Goal: Task Accomplishment & Management: Use online tool/utility

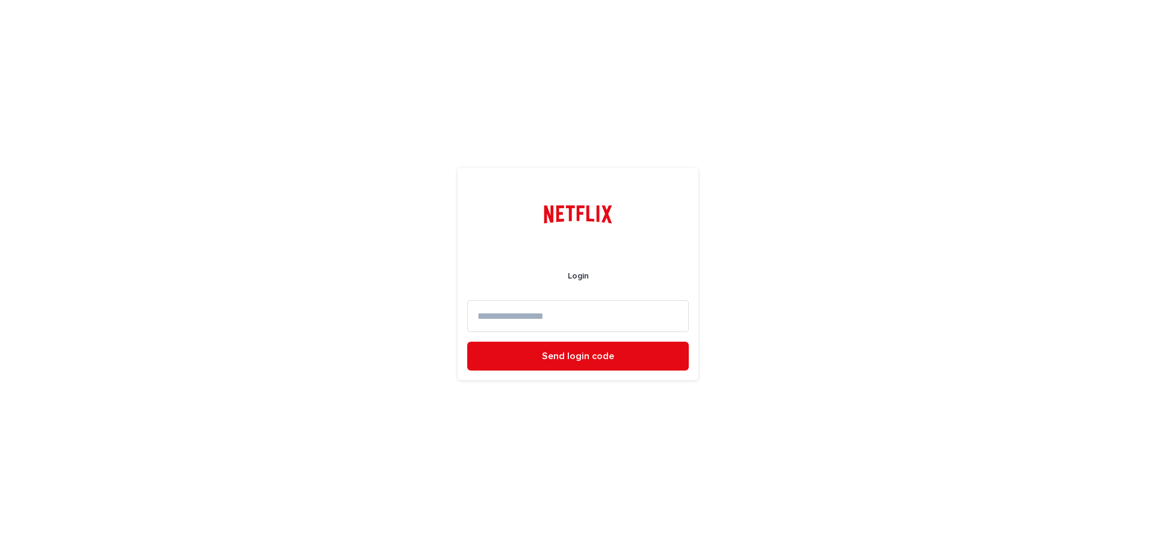
click at [554, 312] on input at bounding box center [578, 316] width 222 height 32
type input "**********"
click at [467, 342] on button "Send login code" at bounding box center [578, 356] width 222 height 29
click at [553, 311] on input at bounding box center [578, 316] width 222 height 32
click at [498, 299] on form "Login Log in Send another code" at bounding box center [578, 312] width 222 height 178
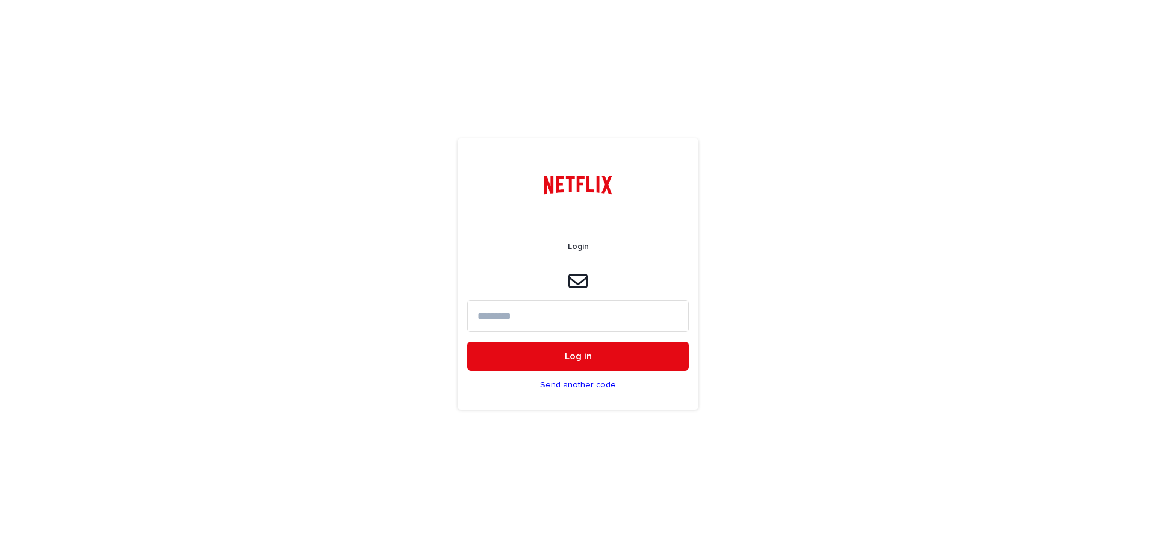
click at [501, 311] on input at bounding box center [578, 316] width 222 height 32
type input "******"
click at [467, 342] on button "Log in" at bounding box center [578, 356] width 222 height 29
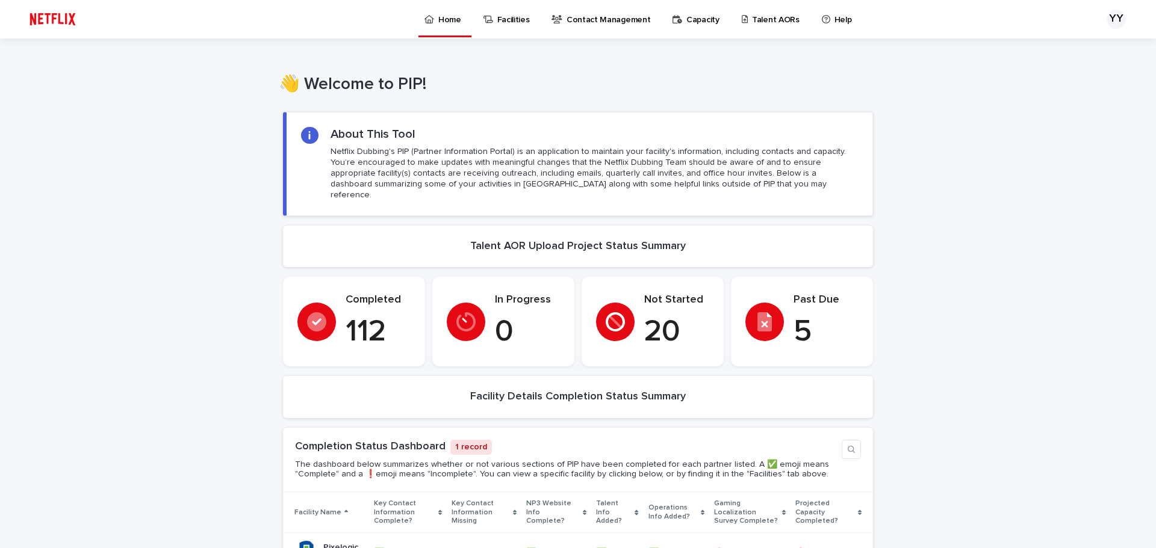
click at [752, 19] on p "Talent AORs" at bounding box center [776, 12] width 48 height 25
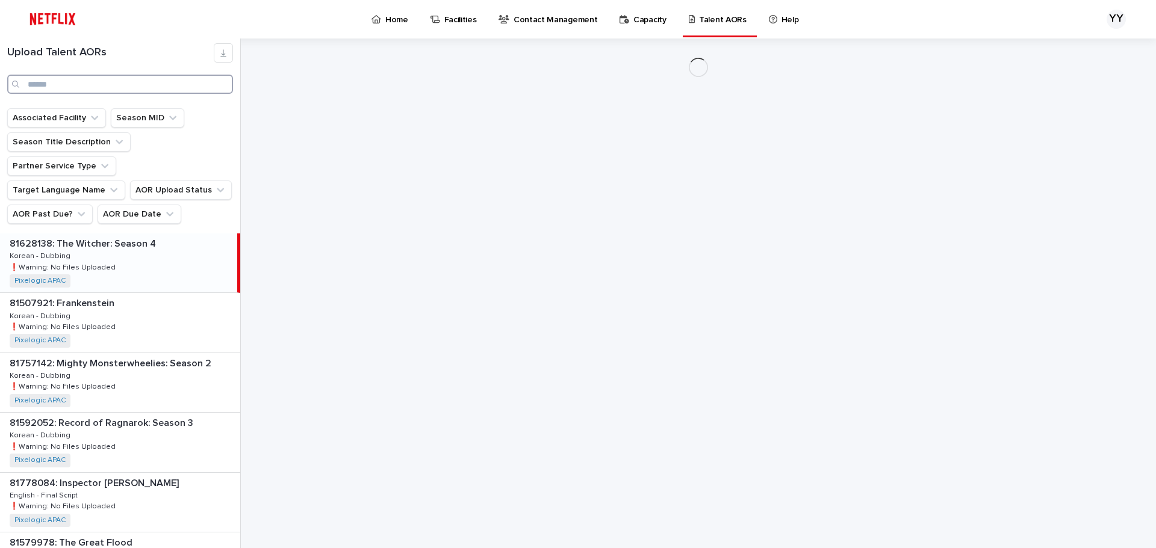
click at [140, 85] on input "Search" at bounding box center [120, 84] width 226 height 19
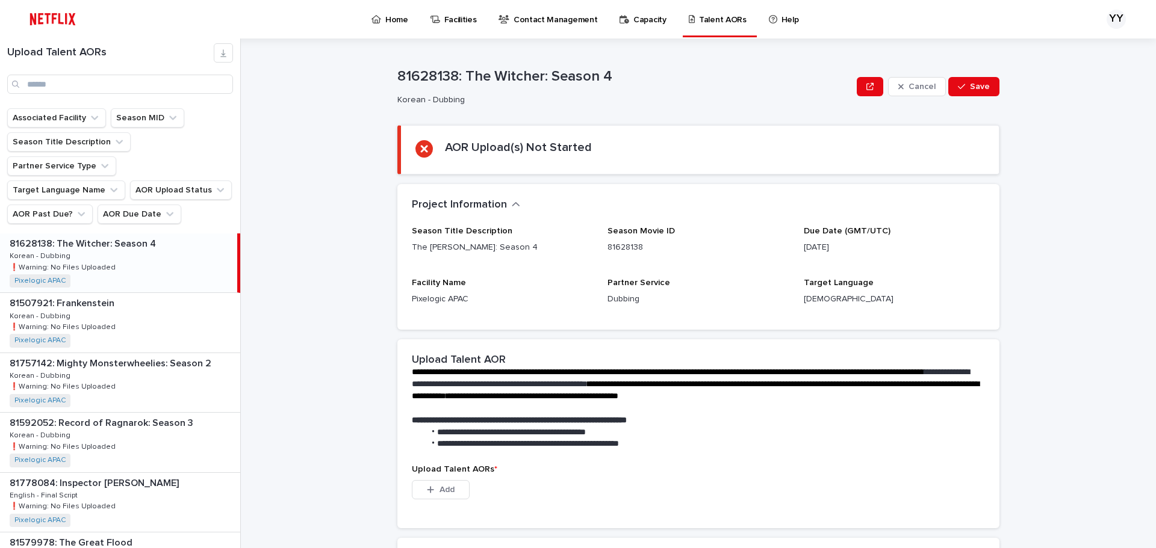
click at [130, 234] on div "81628138: The Witcher: Season 4 81628138: The Witcher: Season 4 Korean - Dubbin…" at bounding box center [118, 263] width 237 height 59
click at [826, 443] on li "**********" at bounding box center [702, 444] width 556 height 12
click at [753, 413] on p at bounding box center [696, 409] width 568 height 12
click at [164, 370] on div "81757142: Mighty Monsterwheelies: Season 2 81757142: Mighty Monsterwheelies: Se…" at bounding box center [120, 382] width 240 height 59
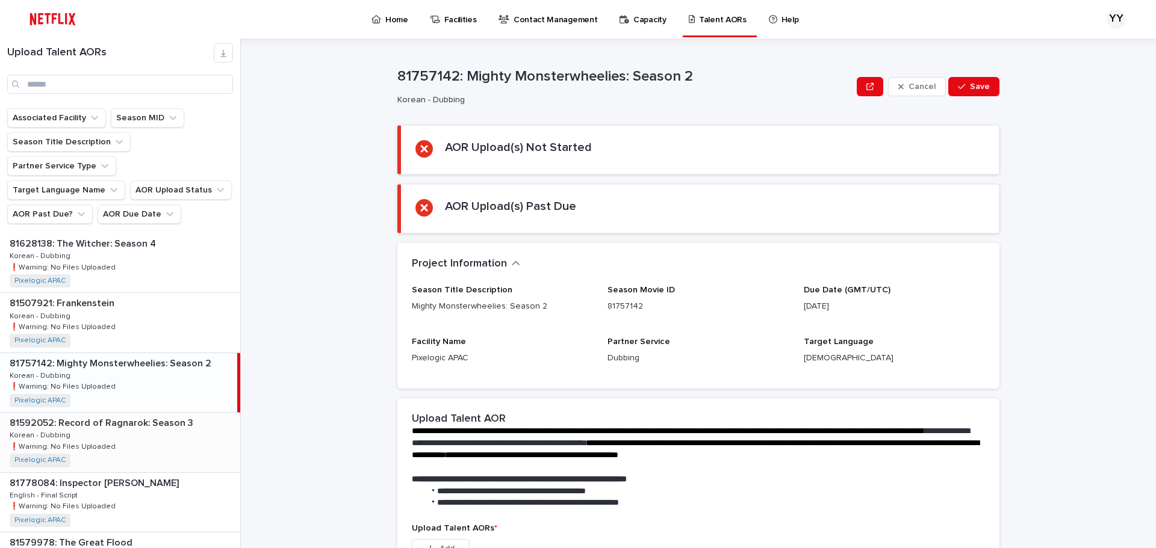
click at [182, 413] on div "81592052: Record of Ragnarok: Season 3 81592052: Record of Ragnarok: Season 3 K…" at bounding box center [120, 442] width 240 height 59
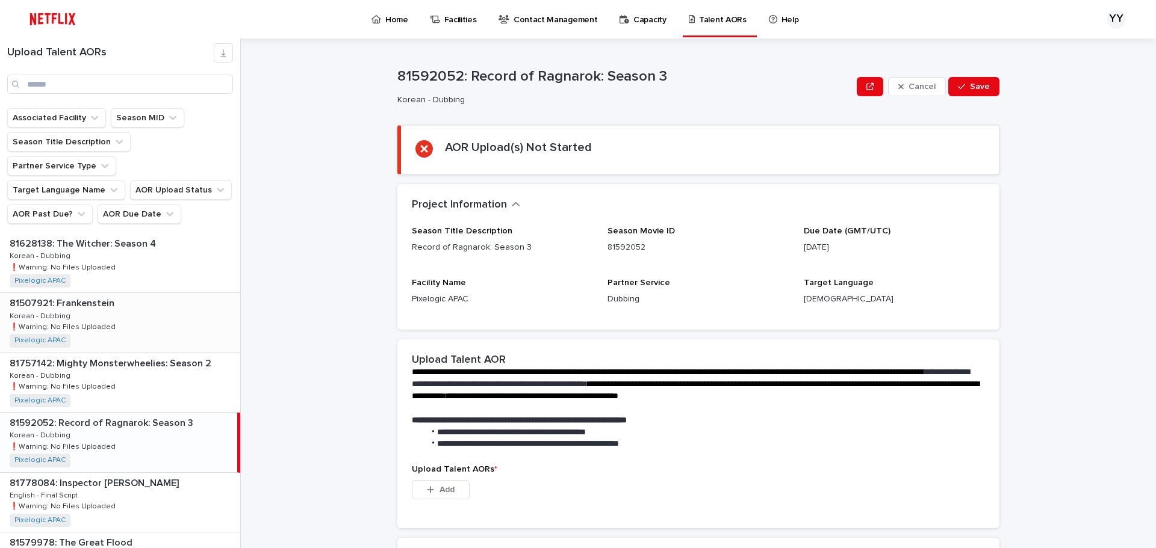
click at [183, 316] on div "81507921: Frankenstein 81507921: Frankenstein Korean - Dubbing Korean - Dubbing…" at bounding box center [120, 322] width 240 height 59
